Goal: Information Seeking & Learning: Learn about a topic

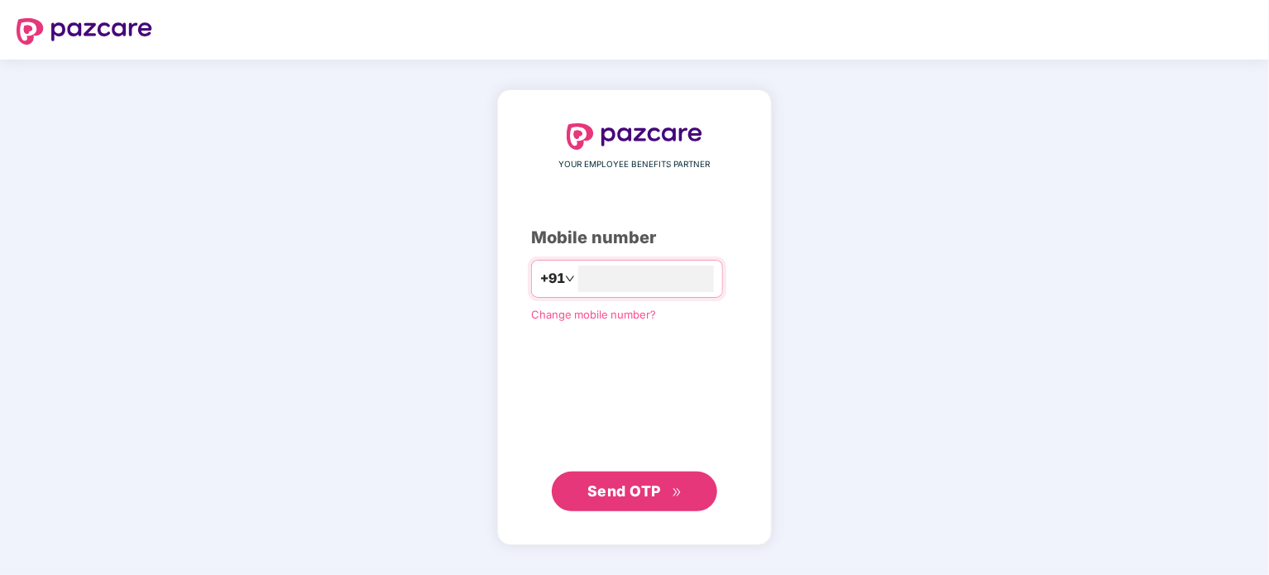
type input "**********"
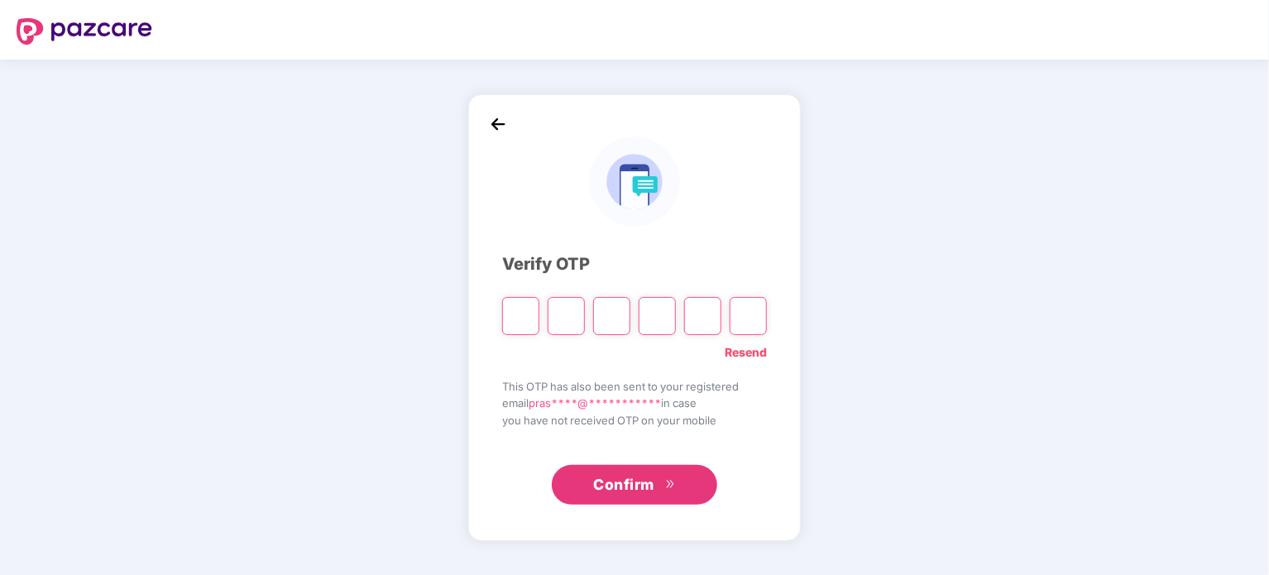
type input "*"
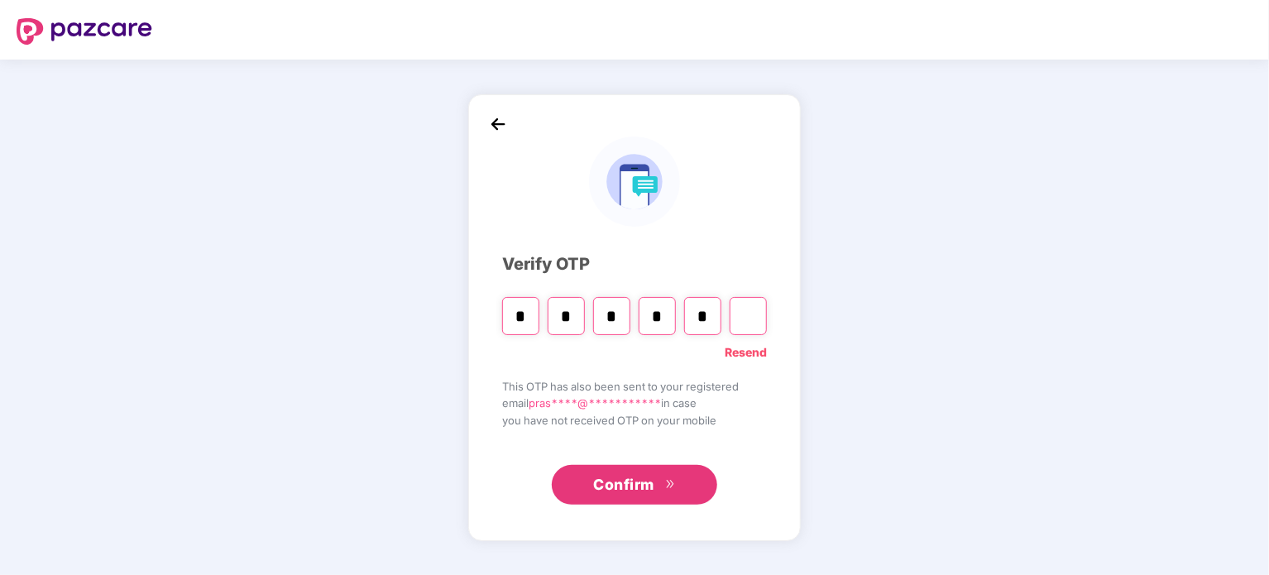
type input "*"
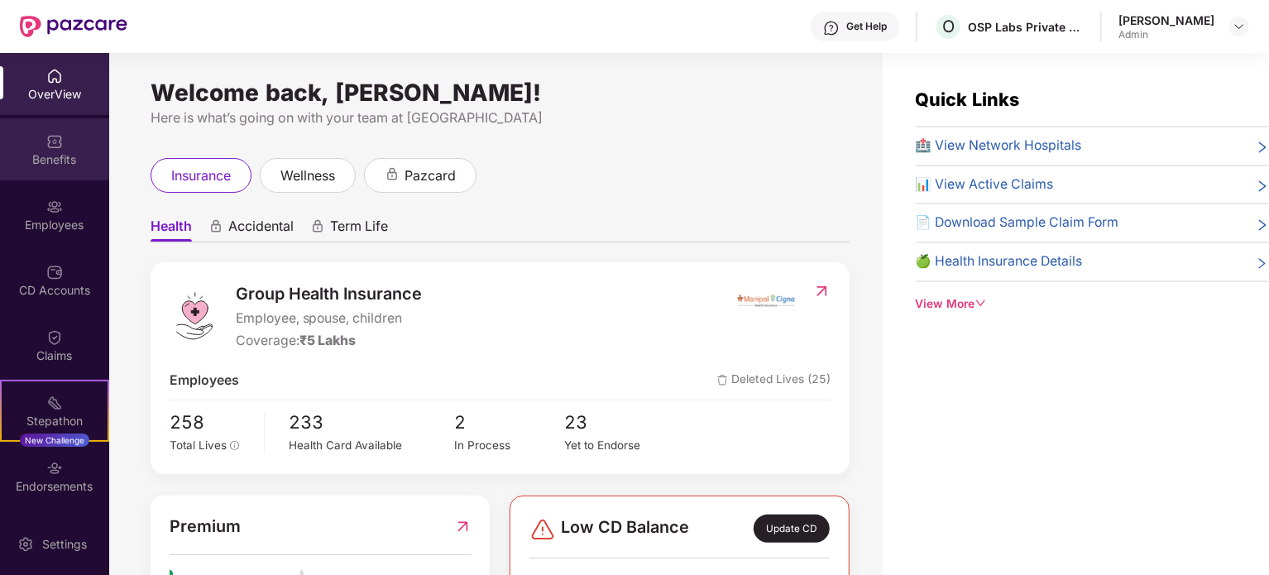
click at [36, 159] on div "Benefits" at bounding box center [54, 159] width 109 height 17
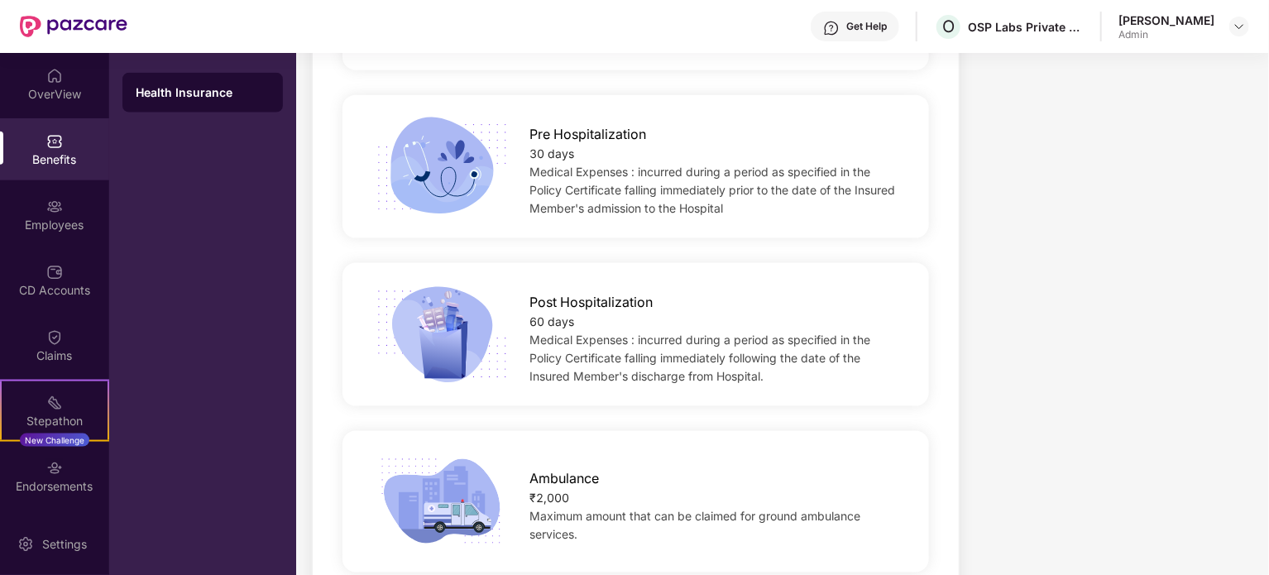
scroll to position [992, 0]
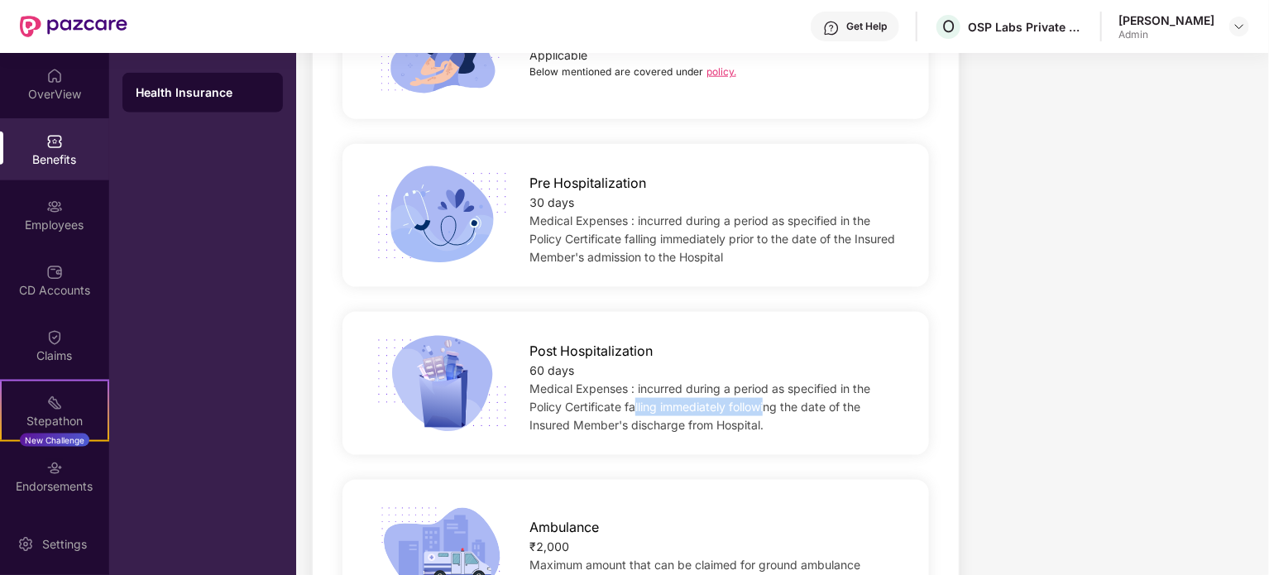
drag, startPoint x: 633, startPoint y: 364, endPoint x: 774, endPoint y: 371, distance: 140.8
click at [774, 381] on span "Medical Expenses : incurred during a period as specified in the Policy Certific…" at bounding box center [699, 406] width 341 height 50
click at [794, 391] on div "Medical Expenses : incurred during a period as specified in the Policy Certific…" at bounding box center [715, 407] width 373 height 55
click at [767, 393] on div "Medical Expenses : incurred during a period as specified in the Policy Certific…" at bounding box center [715, 407] width 373 height 55
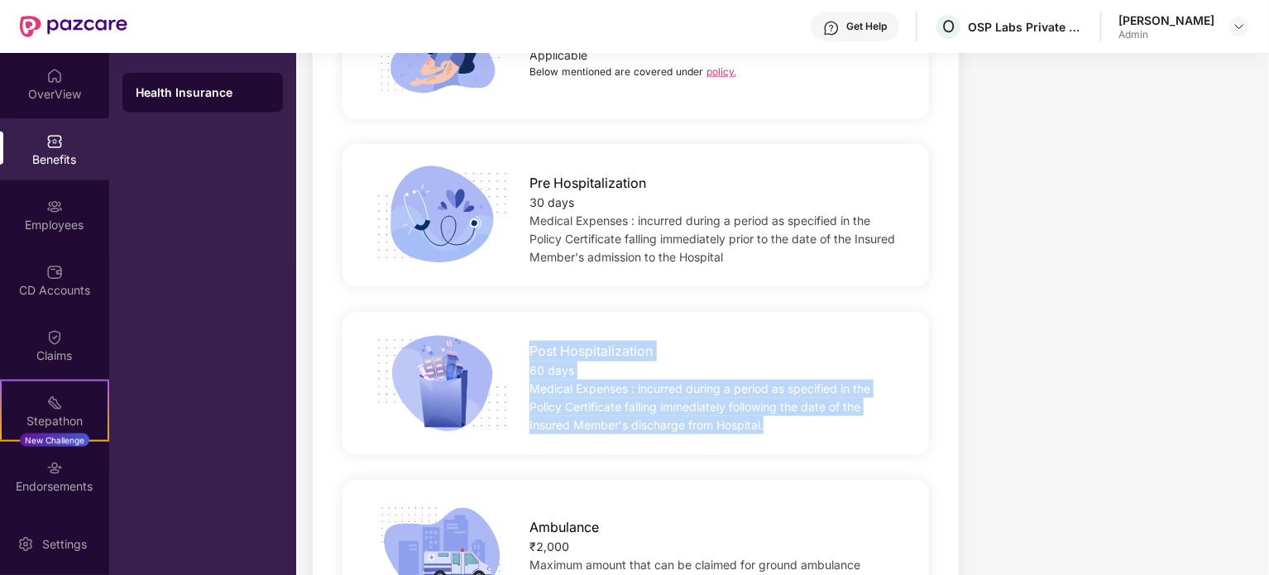
drag, startPoint x: 786, startPoint y: 386, endPoint x: 519, endPoint y: 290, distance: 284.6
click at [519, 312] on div "Post Hospitalization 60 days Medical Expenses : incurred during a period as spe…" at bounding box center [635, 383] width 586 height 143
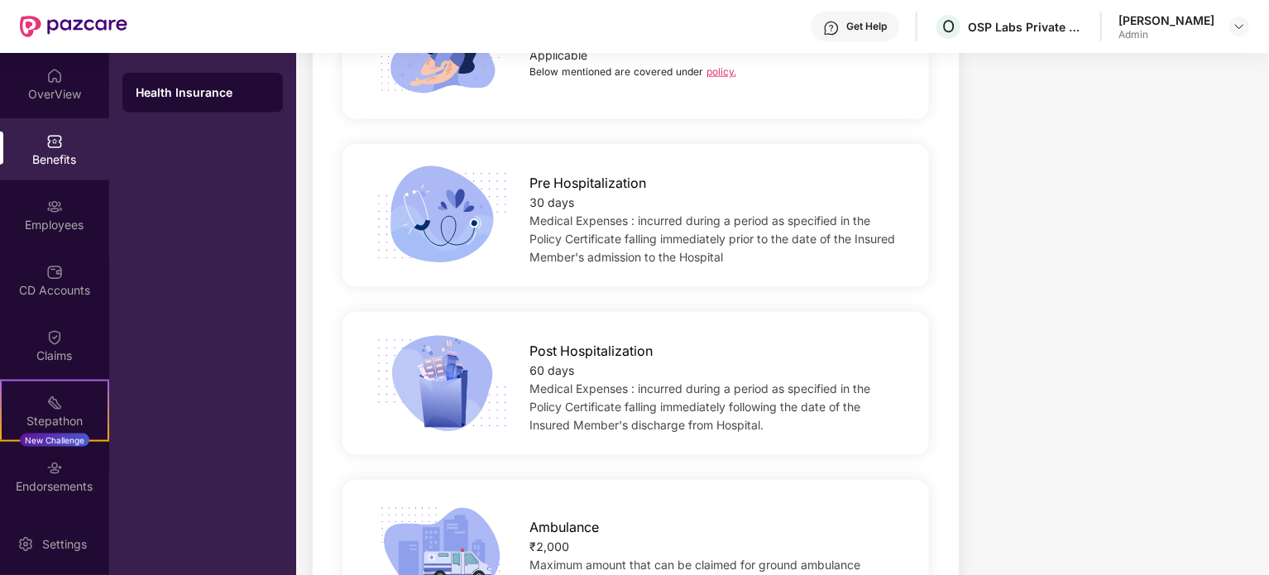
click at [562, 509] on div "Ambulance" at bounding box center [715, 523] width 373 height 29
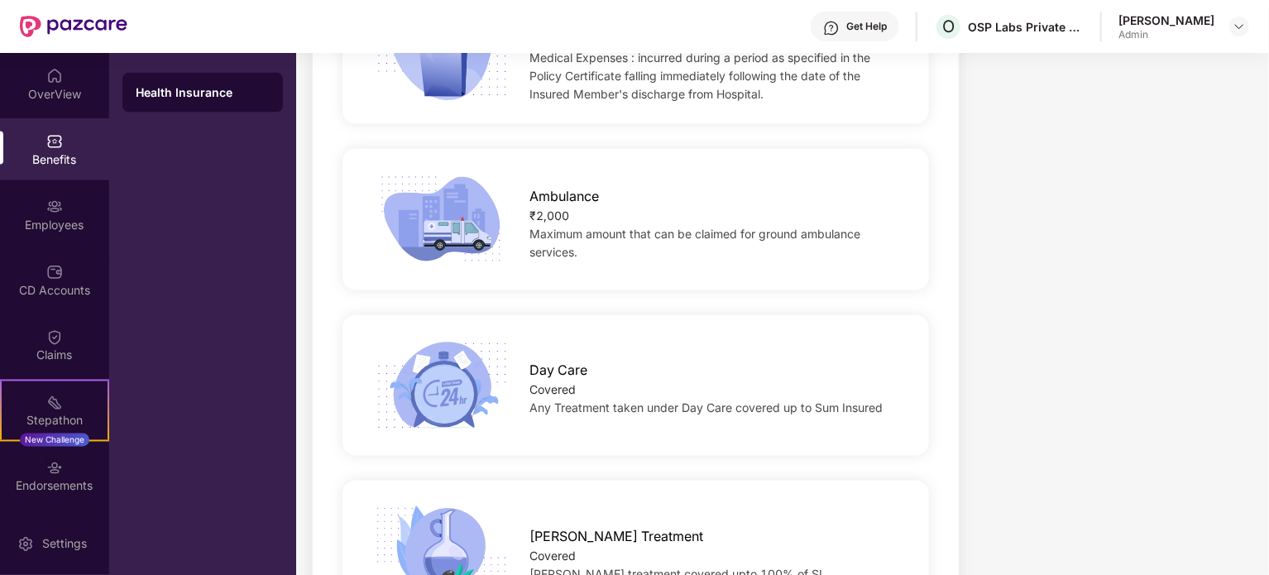
scroll to position [1240, 0]
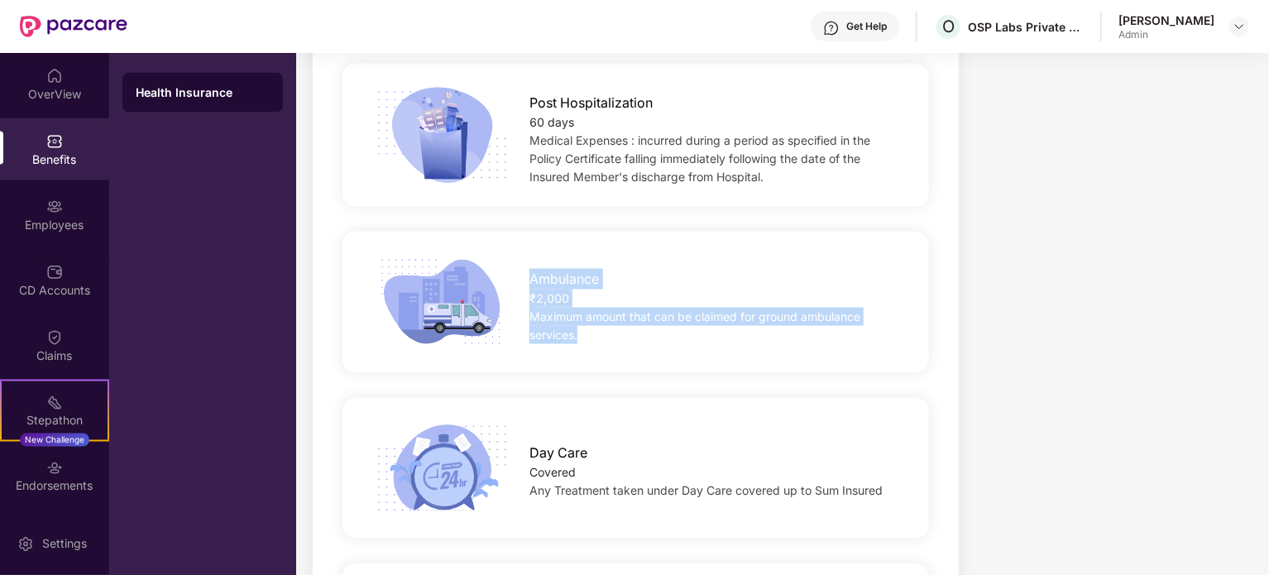
drag, startPoint x: 531, startPoint y: 244, endPoint x: 595, endPoint y: 316, distance: 96.6
click at [595, 316] on div "Ambulance ₹2,000 Maximum amount that can be claimed for ground ambulance servic…" at bounding box center [635, 302] width 586 height 141
click at [594, 308] on div "Maximum amount that can be claimed for ground ambulance services." at bounding box center [715, 326] width 373 height 36
drag, startPoint x: 583, startPoint y: 297, endPoint x: 531, endPoint y: 275, distance: 56.7
click at [532, 308] on div "Maximum amount that can be claimed for ground ambulance services." at bounding box center [715, 326] width 373 height 36
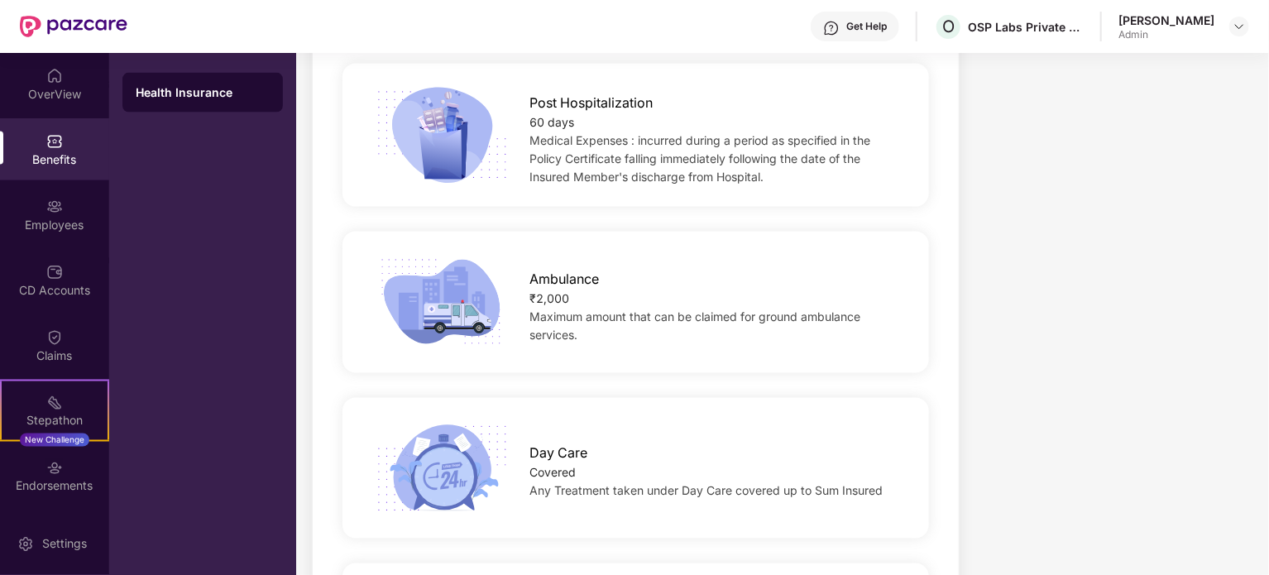
click at [531, 269] on span "Ambulance" at bounding box center [563, 279] width 69 height 21
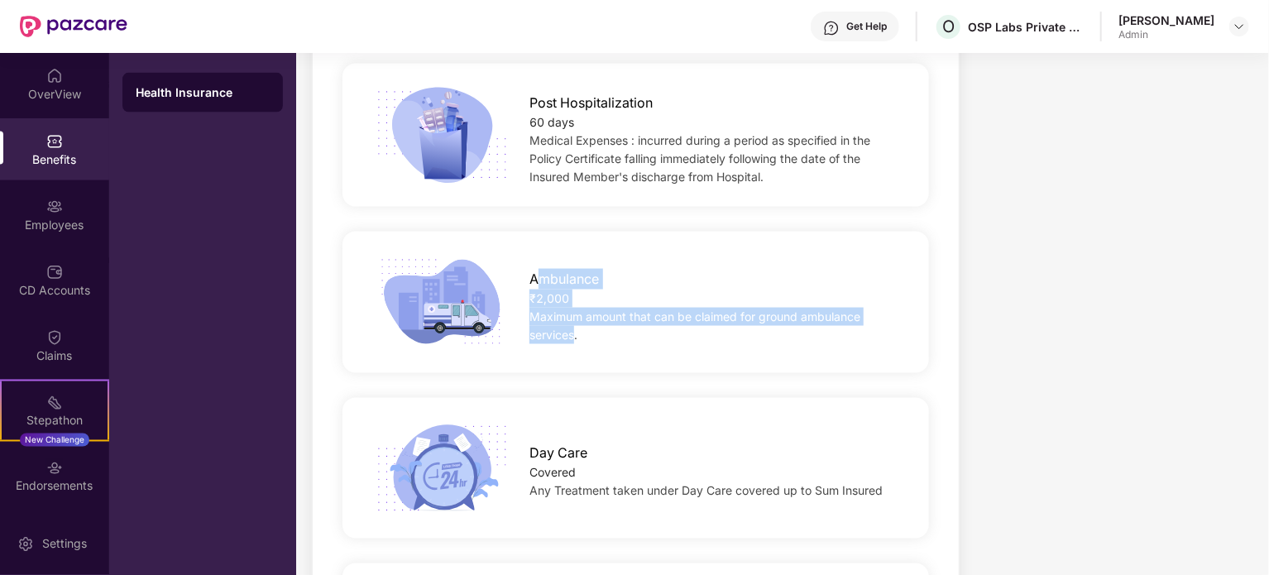
drag, startPoint x: 556, startPoint y: 279, endPoint x: 579, endPoint y: 303, distance: 33.9
click at [579, 303] on div "Ambulance ₹2,000 Maximum amount that can be claimed for ground ambulance servic…" at bounding box center [716, 302] width 426 height 84
click at [581, 308] on div "Maximum amount that can be claimed for ground ambulance services." at bounding box center [715, 326] width 373 height 36
drag, startPoint x: 533, startPoint y: 231, endPoint x: 585, endPoint y: 296, distance: 84.1
click at [585, 296] on div "Ambulance ₹2,000 Maximum amount that can be claimed for ground ambulance servic…" at bounding box center [716, 302] width 426 height 84
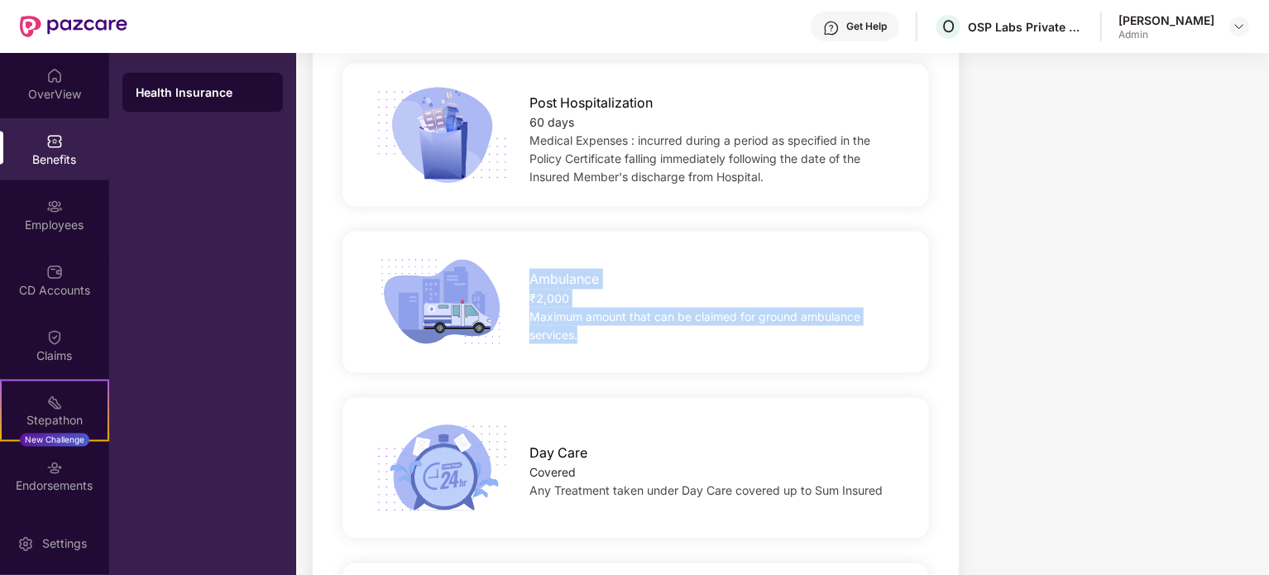
click at [601, 308] on div "Maximum amount that can be claimed for ground ambulance services." at bounding box center [715, 326] width 373 height 36
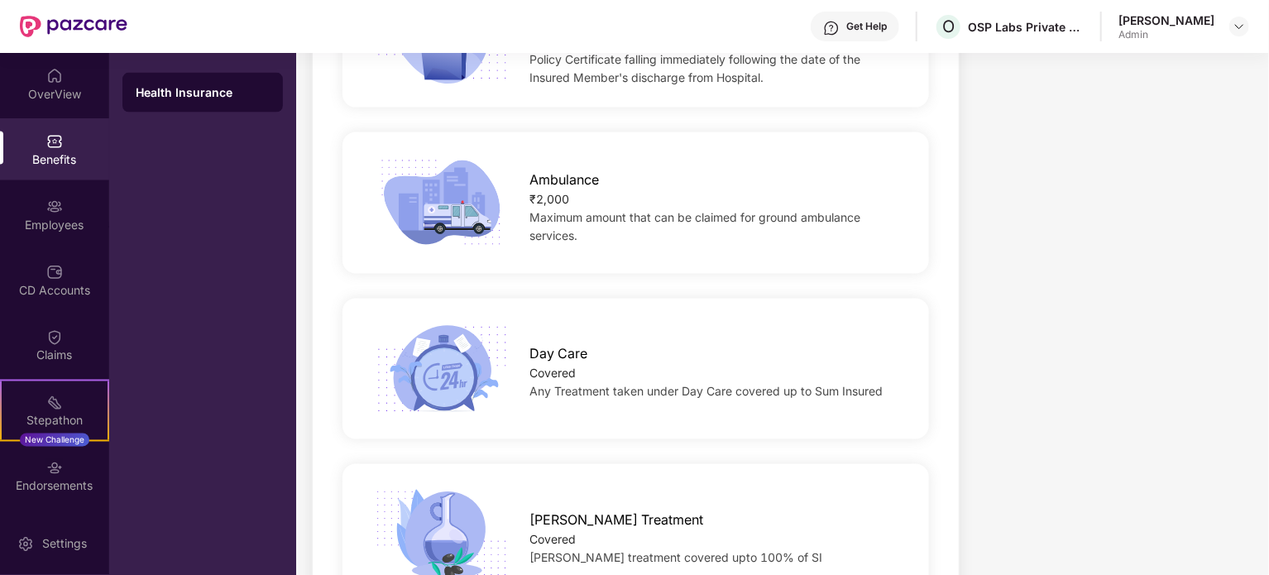
scroll to position [1489, 0]
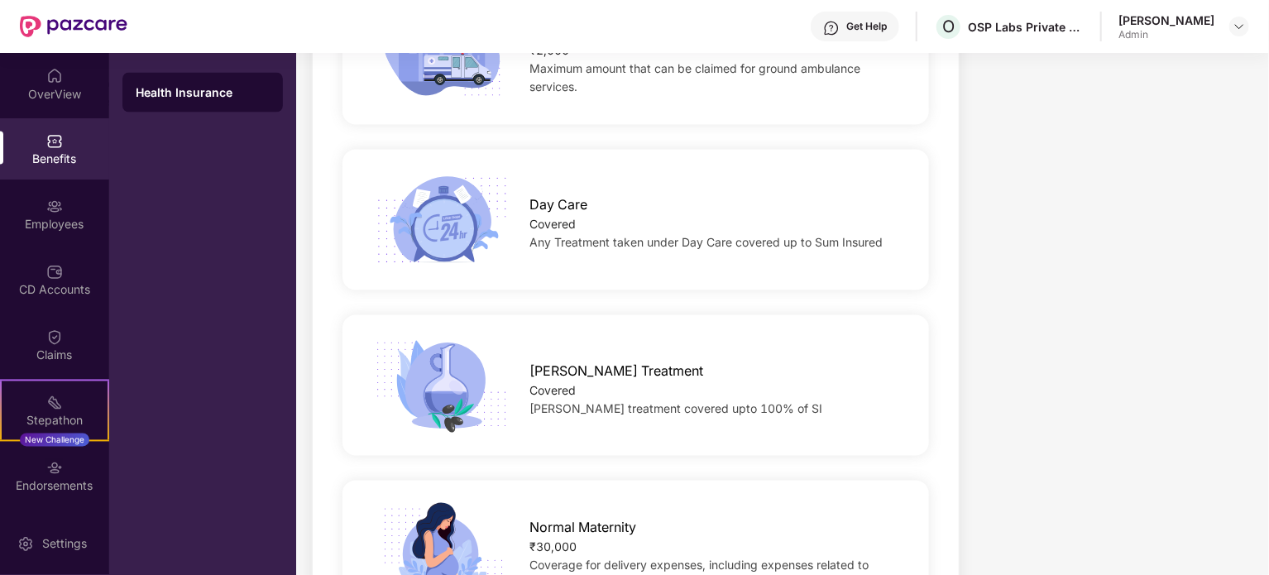
click at [622, 236] on span "Any Treatment taken under Day Care covered up to Sum Insured" at bounding box center [705, 243] width 353 height 14
click at [774, 236] on span "Any Treatment taken under Day Care covered up to Sum Insured" at bounding box center [705, 243] width 353 height 14
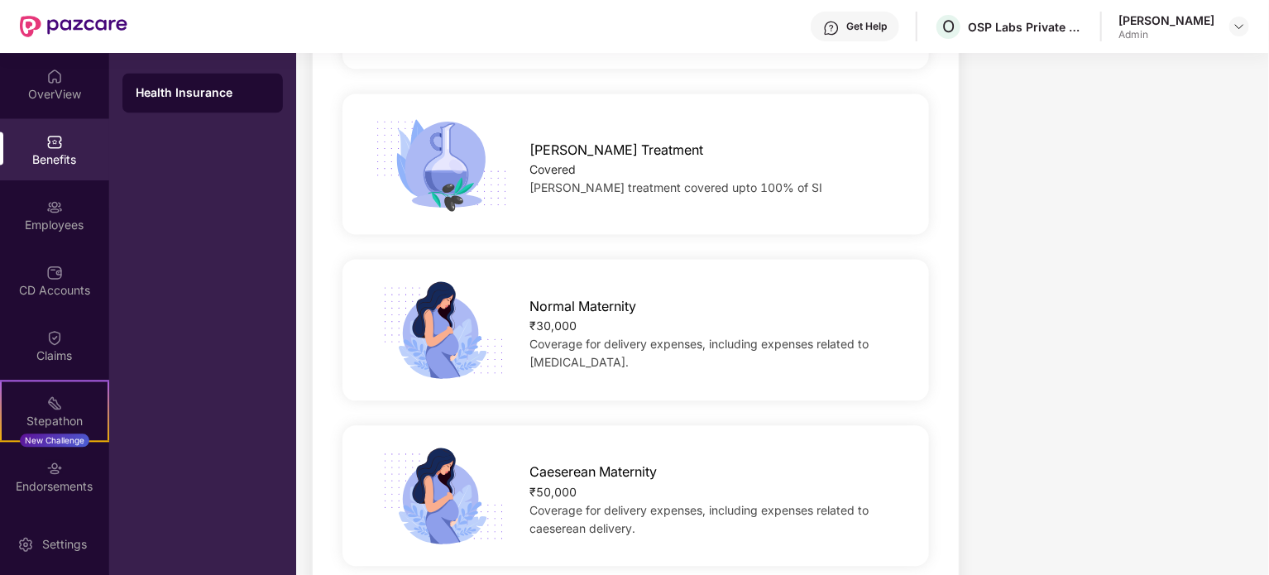
scroll to position [1737, 0]
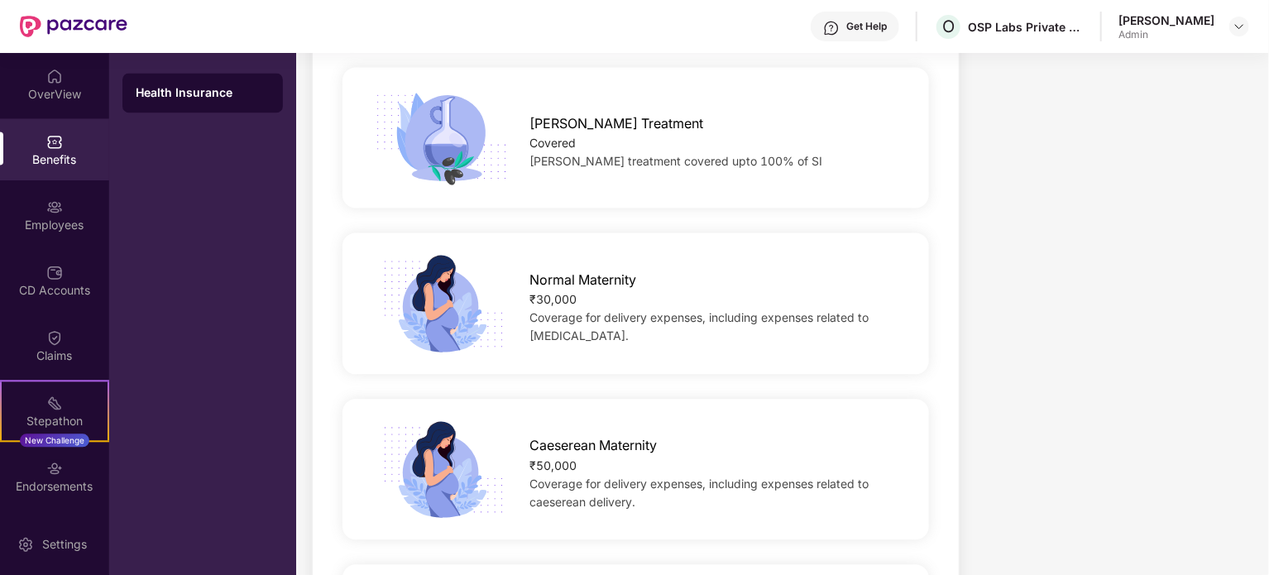
drag, startPoint x: 532, startPoint y: 241, endPoint x: 628, endPoint y: 299, distance: 112.3
click at [628, 299] on div "Normal Maternity ₹30,000 Coverage for delivery expenses, including expenses rel…" at bounding box center [716, 303] width 426 height 84
click at [563, 270] on span "Normal Maternity" at bounding box center [582, 280] width 107 height 21
drag, startPoint x: 528, startPoint y: 244, endPoint x: 600, endPoint y: 270, distance: 76.7
click at [600, 269] on div "Normal Maternity ₹30,000 Coverage for delivery expenses, including expenses rel…" at bounding box center [716, 303] width 426 height 84
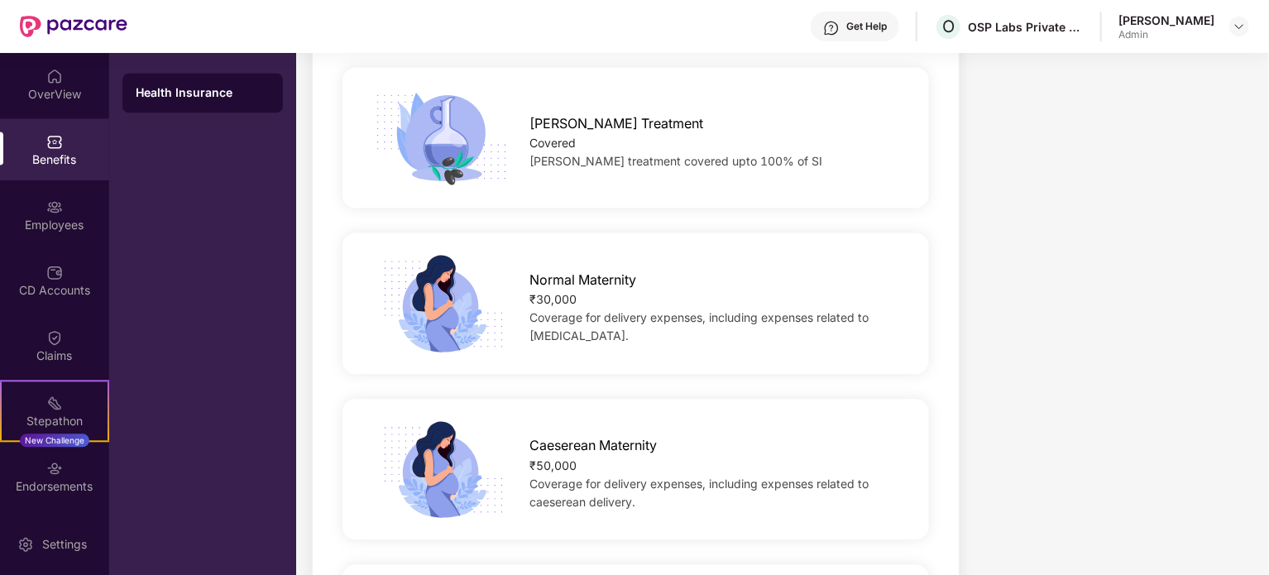
click at [610, 310] on span "Coverage for delivery expenses, including expenses related to normal delivery." at bounding box center [698, 326] width 339 height 32
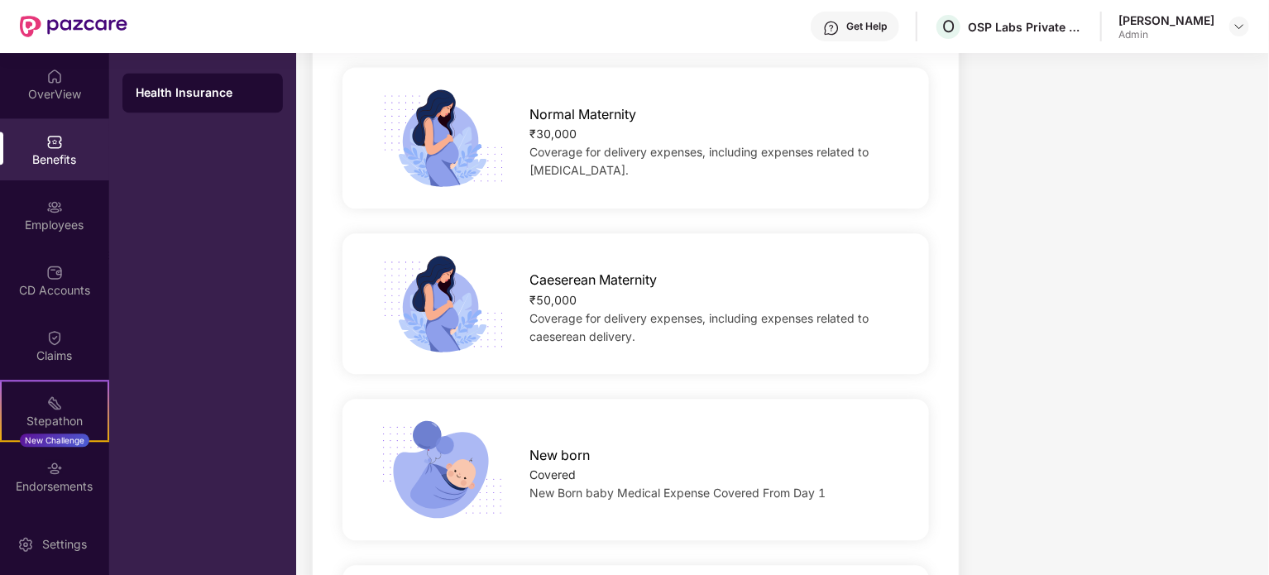
scroll to position [2067, 0]
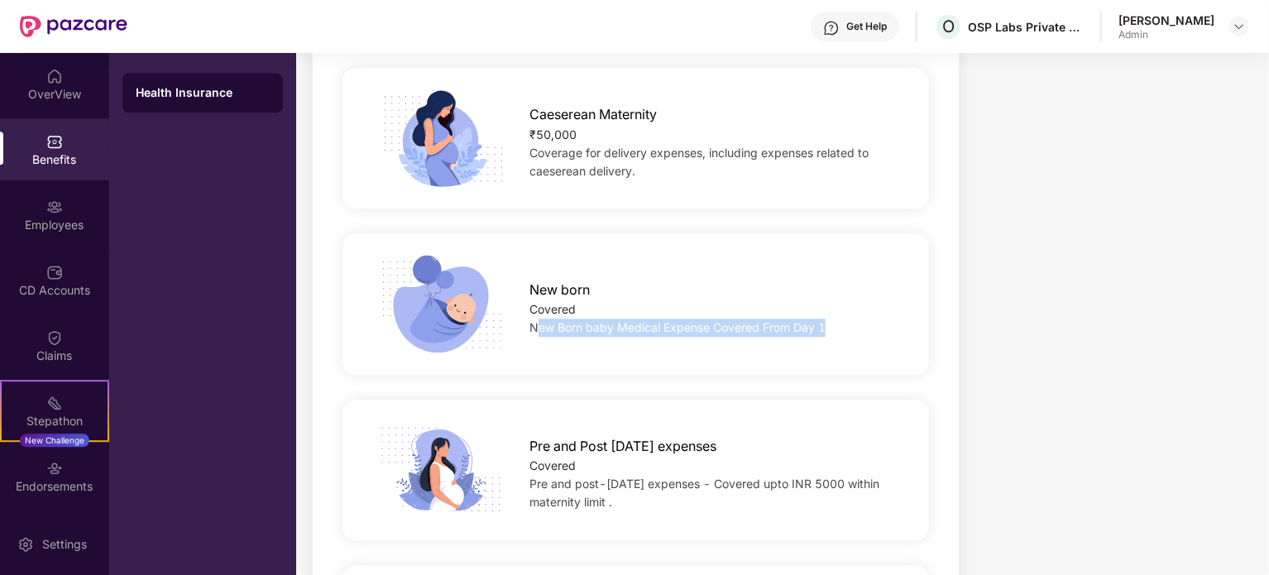
drag, startPoint x: 541, startPoint y: 293, endPoint x: 822, endPoint y: 309, distance: 281.7
click at [822, 309] on div "New born Covered New Born baby Medical Expense Covered From Day 1" at bounding box center [635, 303] width 639 height 99
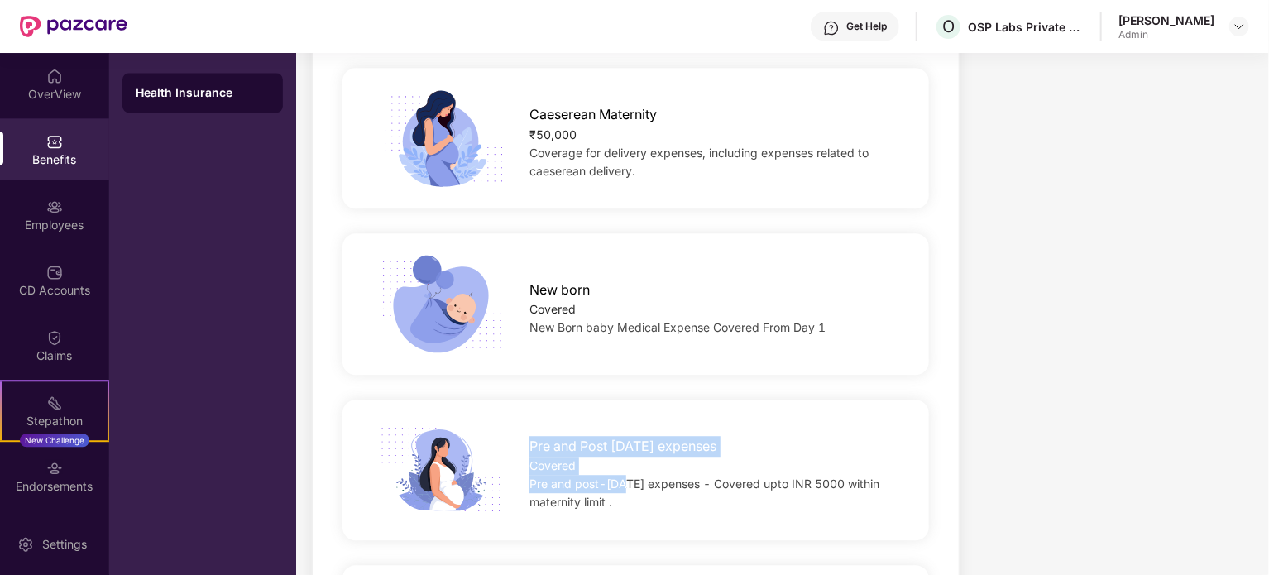
drag, startPoint x: 533, startPoint y: 410, endPoint x: 624, endPoint y: 456, distance: 102.4
click at [624, 456] on div "Pre and Post Natal expenses Covered Pre and post-natal expenses - Covered upto …" at bounding box center [716, 470] width 426 height 84
click at [700, 475] on div "Pre and post-natal expenses - Covered upto INR 5000 within maternity limit ." at bounding box center [715, 493] width 373 height 36
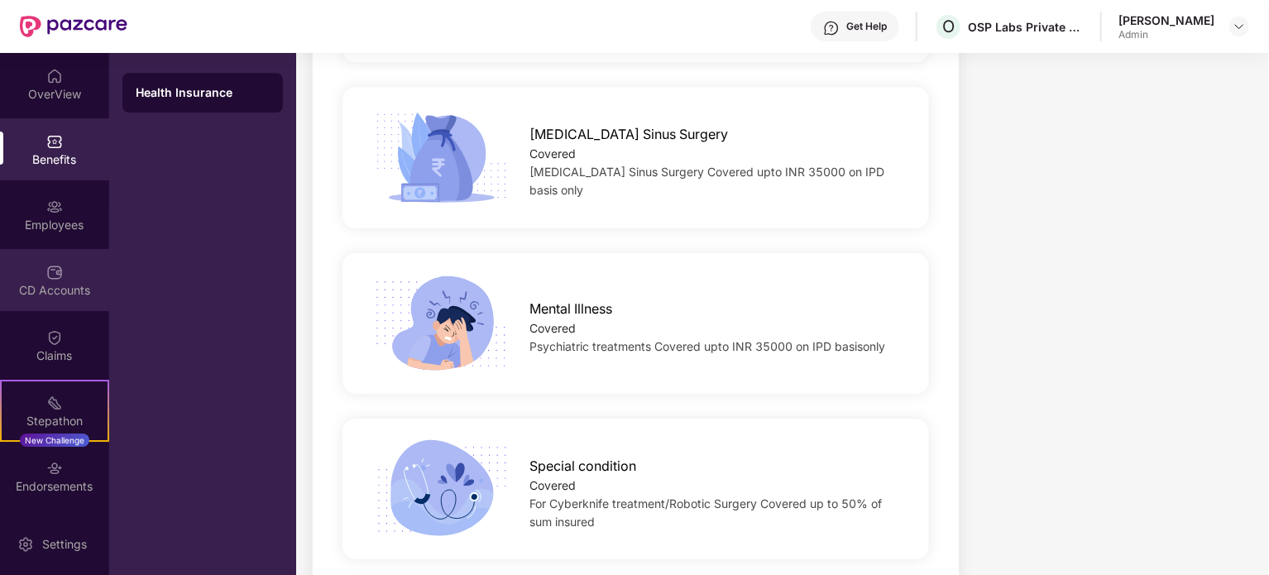
scroll to position [2668, 0]
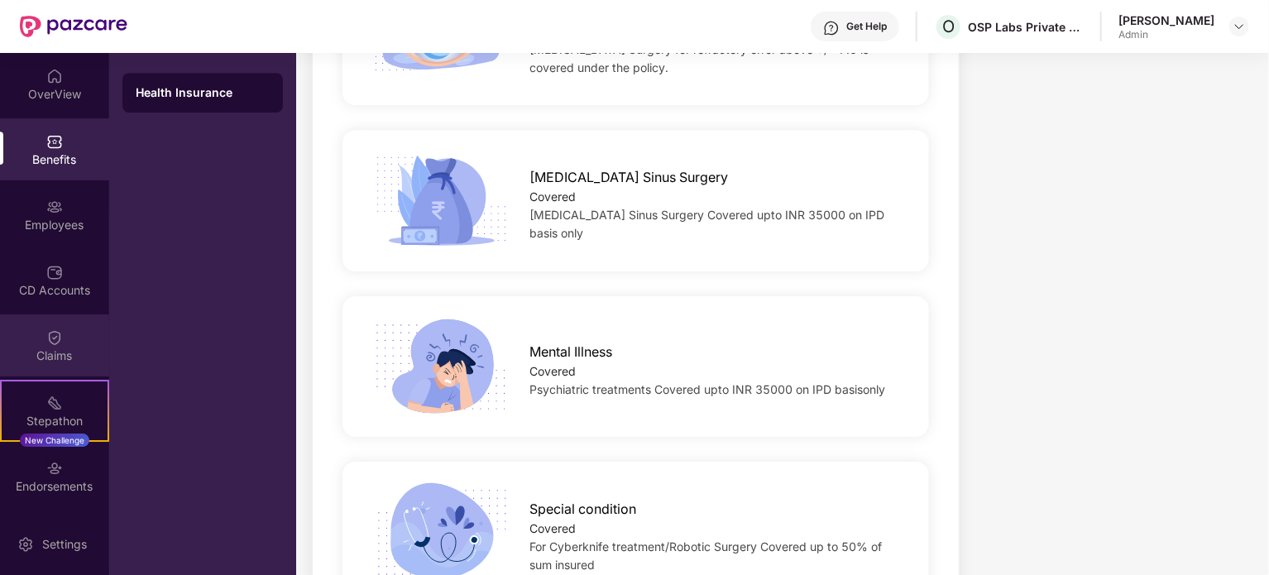
click at [40, 359] on div "Claims" at bounding box center [54, 355] width 109 height 17
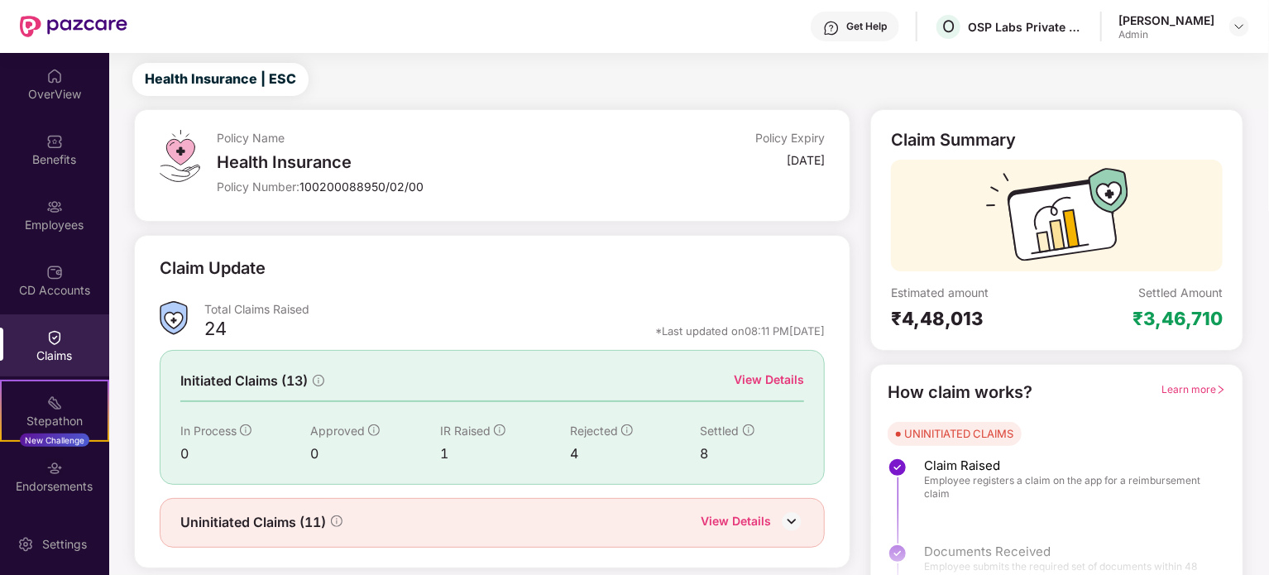
scroll to position [72, 0]
